Goal: Contribute content

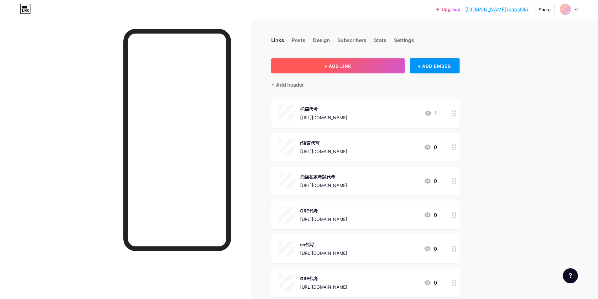
click at [350, 64] on span "+ ADD LINK" at bounding box center [337, 65] width 27 height 5
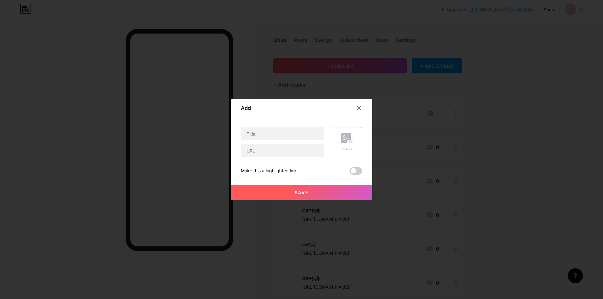
click at [346, 143] on icon at bounding box center [347, 139] width 13 height 12
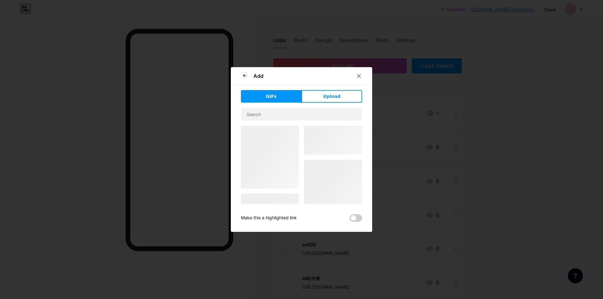
click at [326, 96] on span "Upload" at bounding box center [331, 96] width 17 height 7
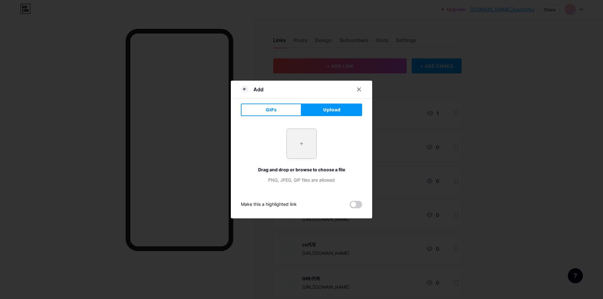
click at [303, 145] on input "file" at bounding box center [302, 144] width 30 height 30
type input "C:\fakepath\托福代考台灣.jpg"
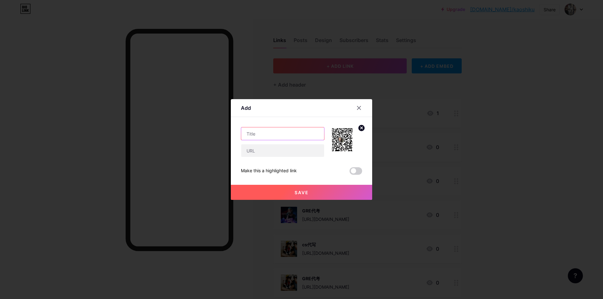
click at [300, 138] on input "text" at bounding box center [282, 133] width 83 height 13
paste input "[DATE]托福線下保分，內應通道費從5K漲到8K"
type input "[DATE]托福線下保分，內應通道費從5K漲到8K"
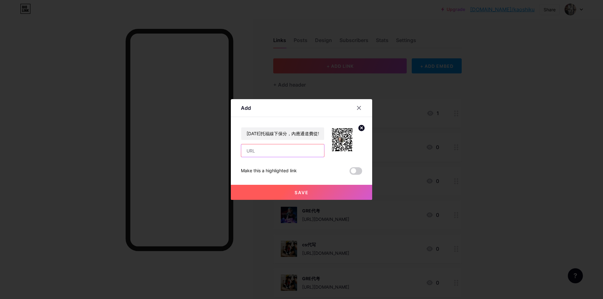
click at [265, 154] on input "text" at bounding box center [282, 150] width 83 height 13
paste input "[URL][DOMAIN_NAME]"
type input "[URL][DOMAIN_NAME]"
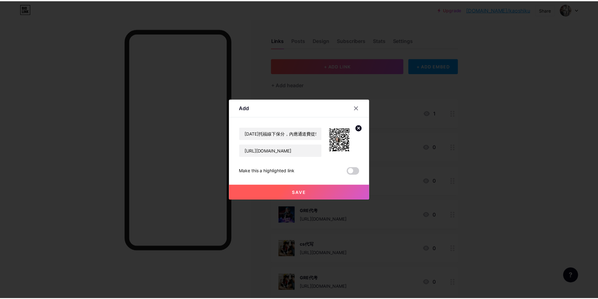
scroll to position [0, 0]
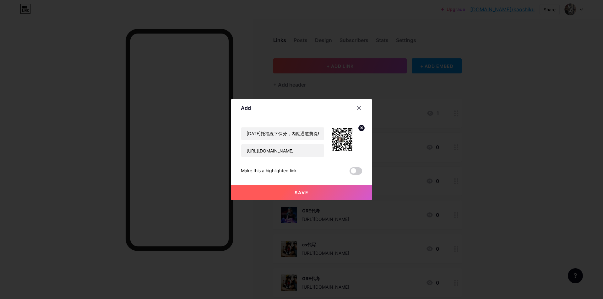
click at [298, 195] on span "Save" at bounding box center [301, 192] width 14 height 5
